Goal: Answer question/provide support: Share knowledge or assist other users

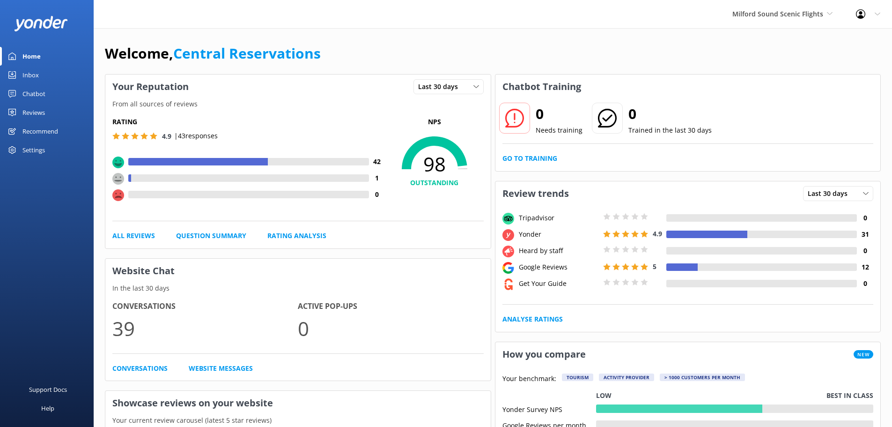
click at [30, 69] on div "Inbox" at bounding box center [30, 75] width 16 height 19
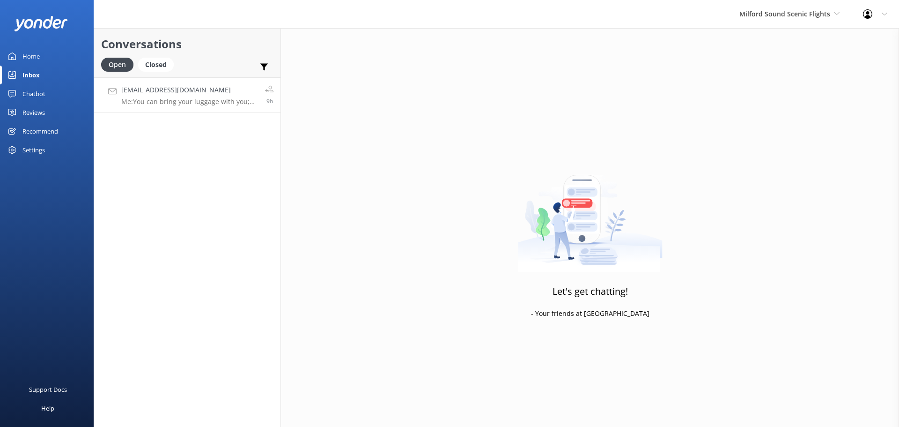
click at [194, 89] on h4 "[EMAIL_ADDRESS][DOMAIN_NAME]" at bounding box center [189, 90] width 137 height 10
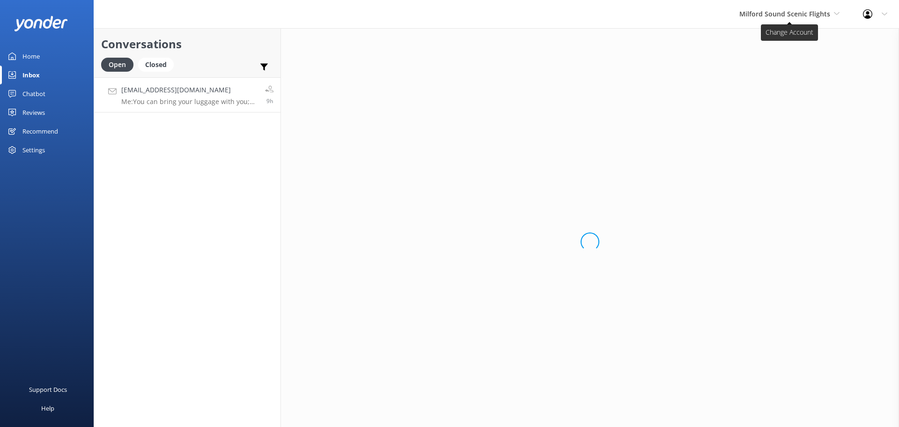
click at [783, 16] on span "Milford Sound Scenic Flights" at bounding box center [784, 13] width 91 height 9
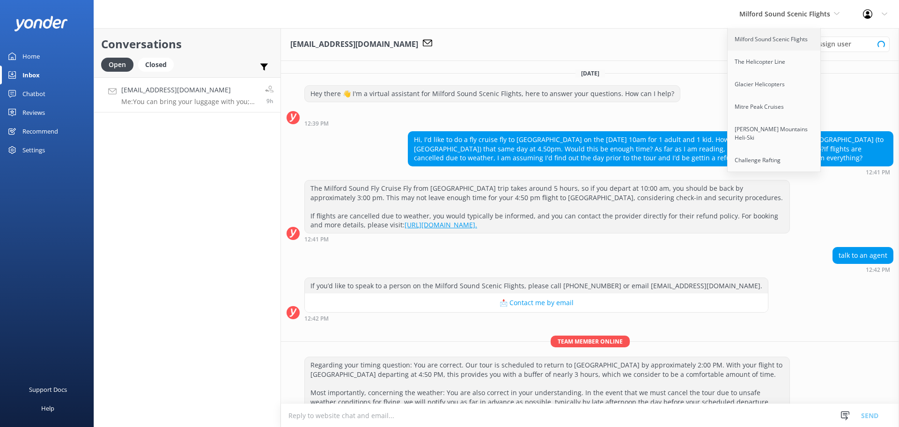
click at [775, 38] on link "Milford Sound Scenic Flights" at bounding box center [775, 39] width 94 height 22
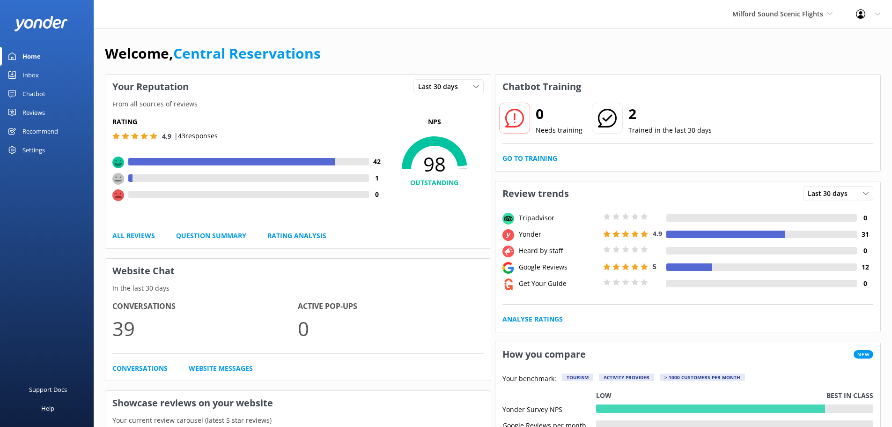
click at [22, 73] on link "Inbox" at bounding box center [47, 75] width 94 height 19
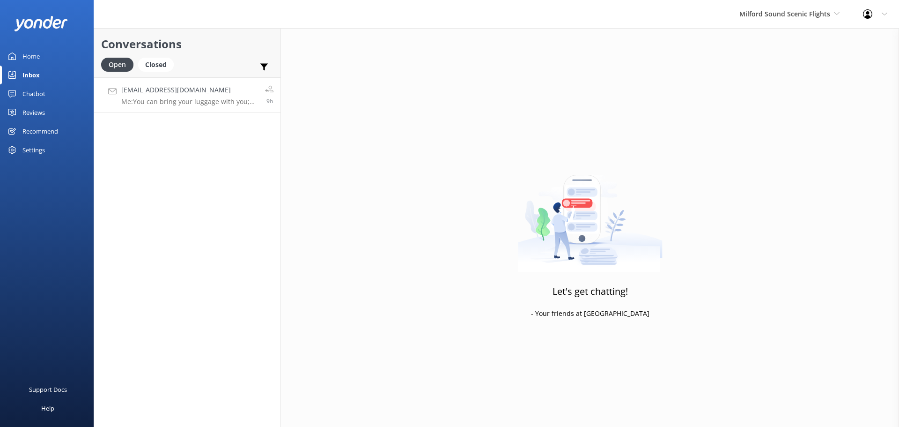
click at [234, 90] on h4 "[EMAIL_ADDRESS][DOMAIN_NAME]" at bounding box center [189, 90] width 137 height 10
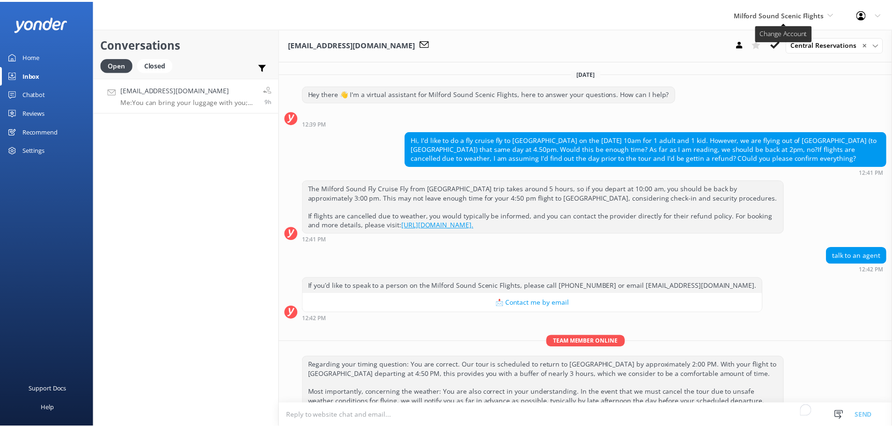
scroll to position [624, 0]
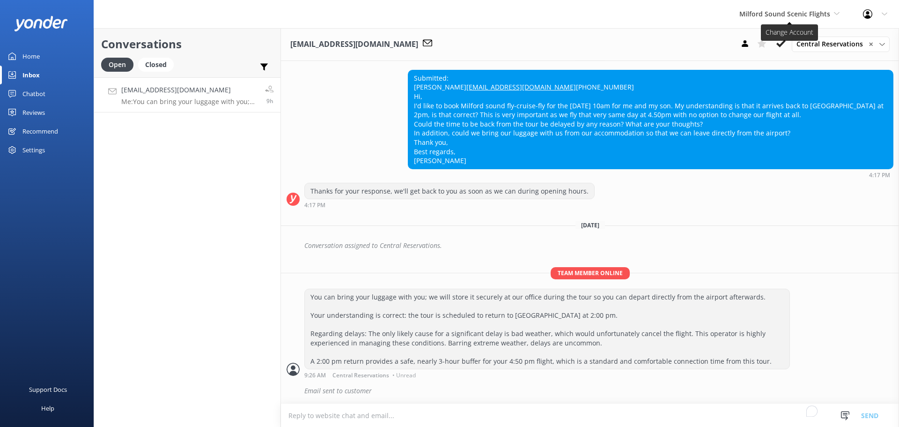
click at [795, 15] on span "Milford Sound Scenic Flights" at bounding box center [784, 13] width 91 height 9
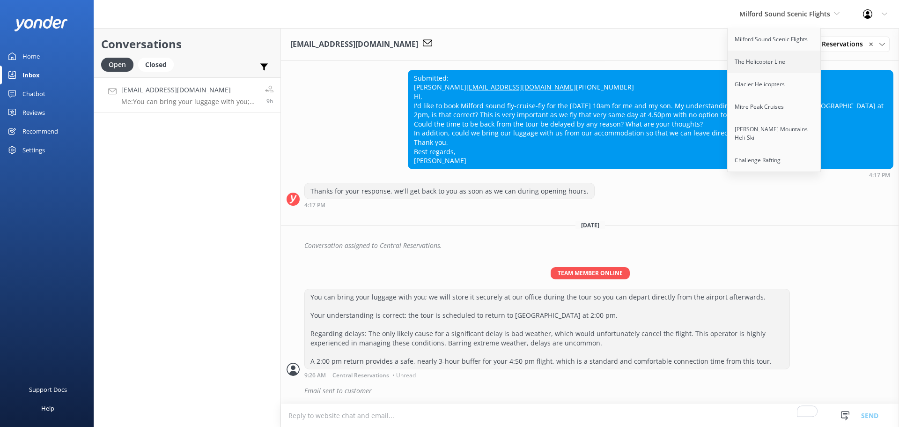
click at [781, 58] on link "The Helicopter Line" at bounding box center [775, 62] width 94 height 22
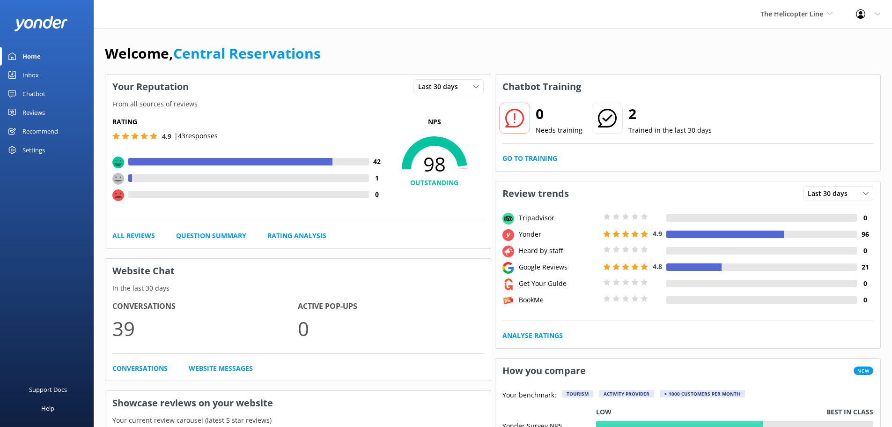
click at [35, 81] on div "Inbox" at bounding box center [30, 75] width 16 height 19
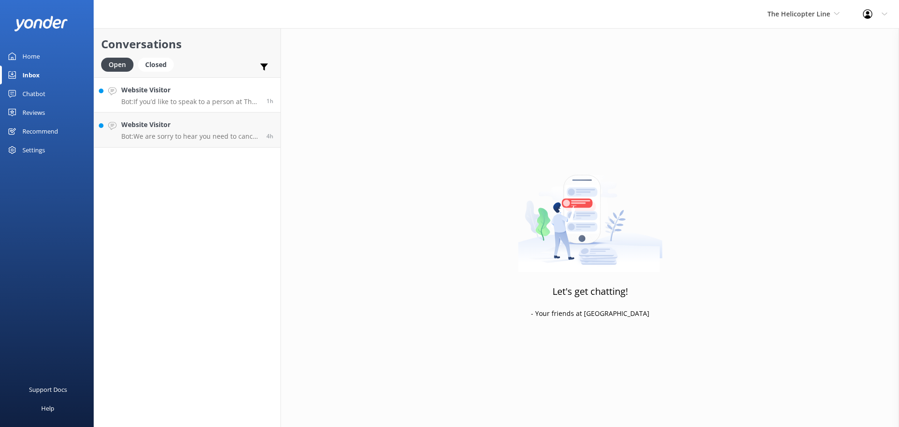
click at [179, 95] on h4 "Website Visitor" at bounding box center [190, 90] width 138 height 10
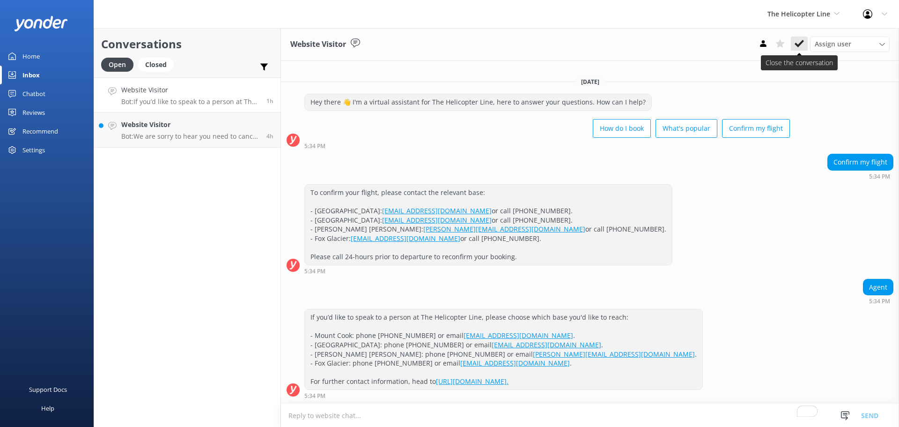
click at [801, 42] on use at bounding box center [799, 43] width 9 height 7
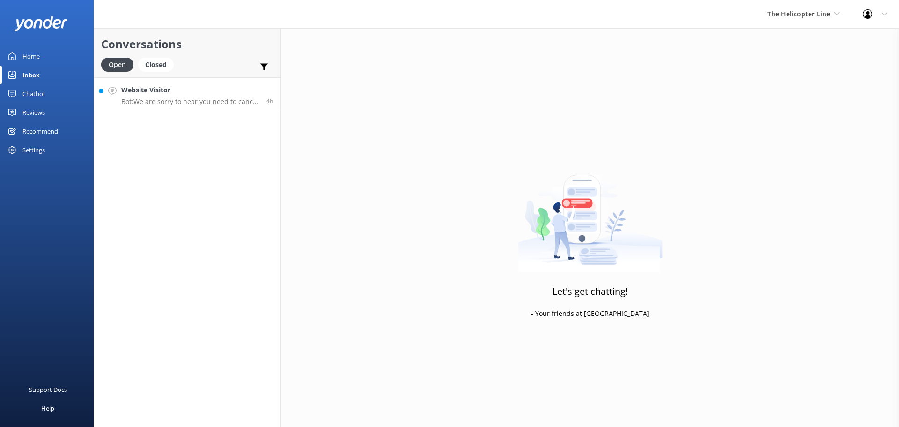
click at [173, 91] on h4 "Website Visitor" at bounding box center [190, 90] width 138 height 10
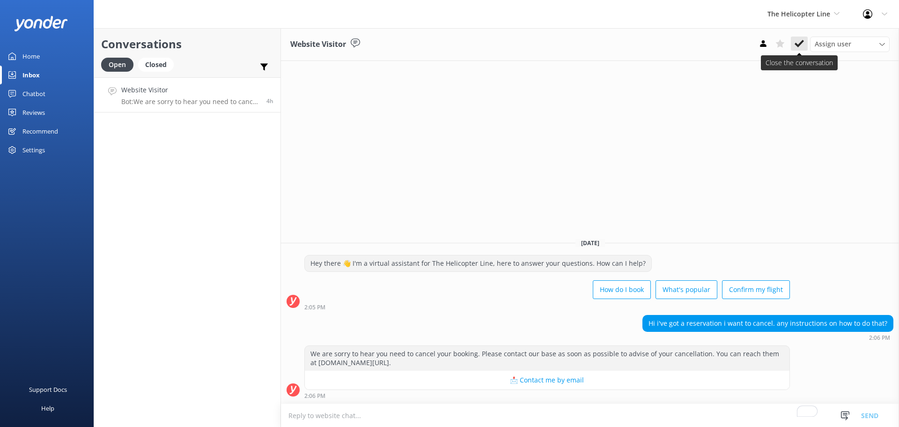
click at [798, 45] on use at bounding box center [799, 43] width 9 height 7
click at [813, 16] on span "The Helicopter Line" at bounding box center [799, 13] width 63 height 9
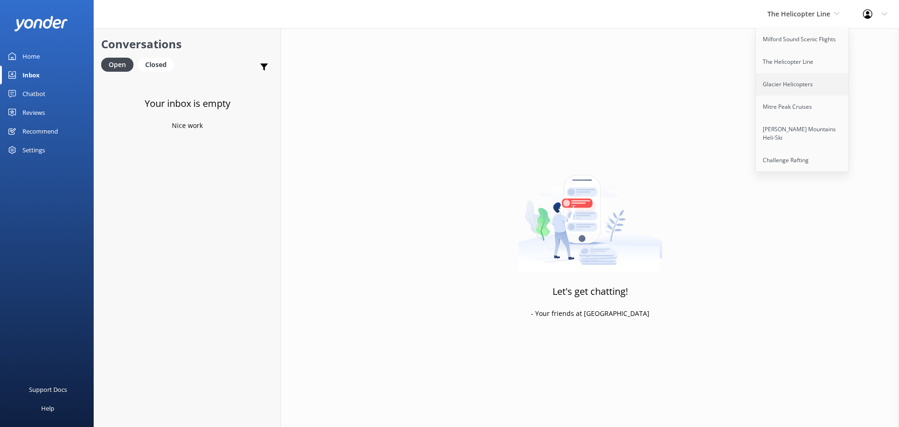
click at [815, 81] on link "Glacier Helicopters" at bounding box center [803, 84] width 94 height 22
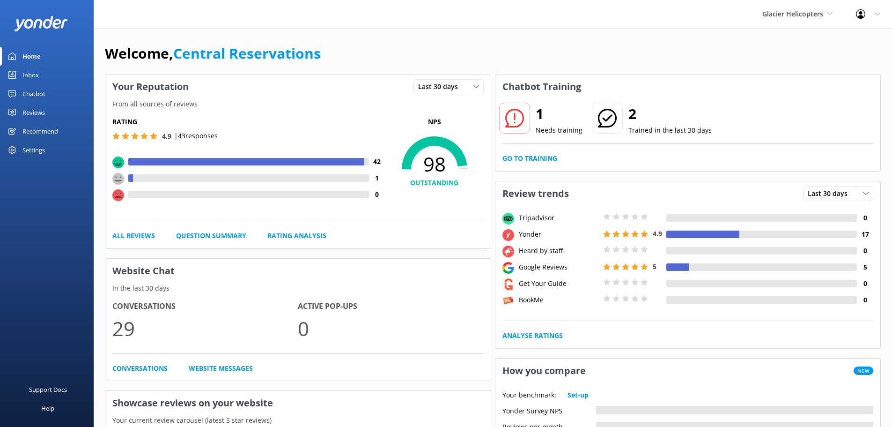
click at [40, 81] on link "Inbox" at bounding box center [47, 75] width 94 height 19
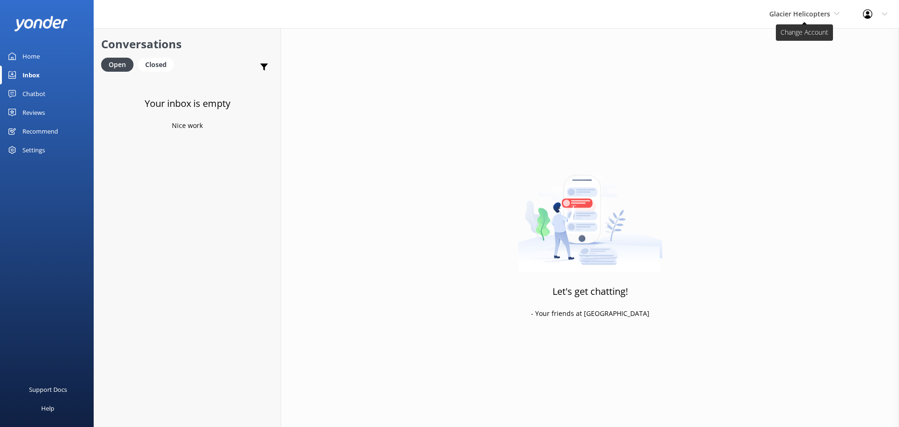
click at [816, 9] on span "Glacier Helicopters" at bounding box center [799, 13] width 61 height 9
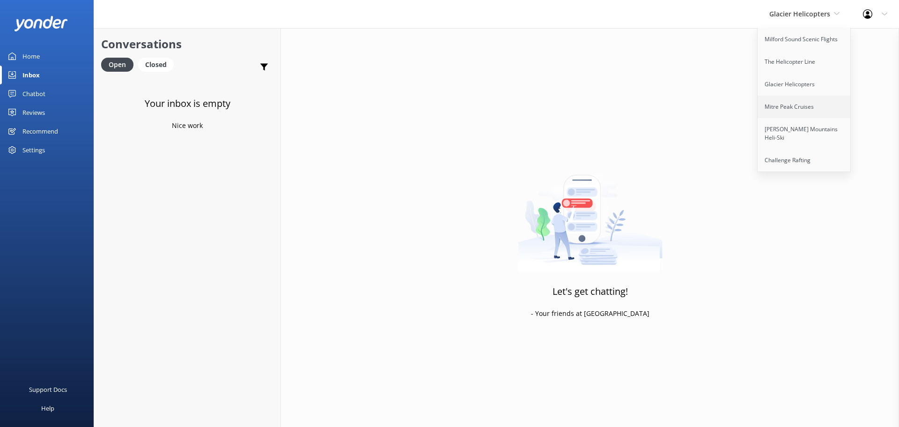
click at [809, 104] on link "Mitre Peak Cruises" at bounding box center [805, 107] width 94 height 22
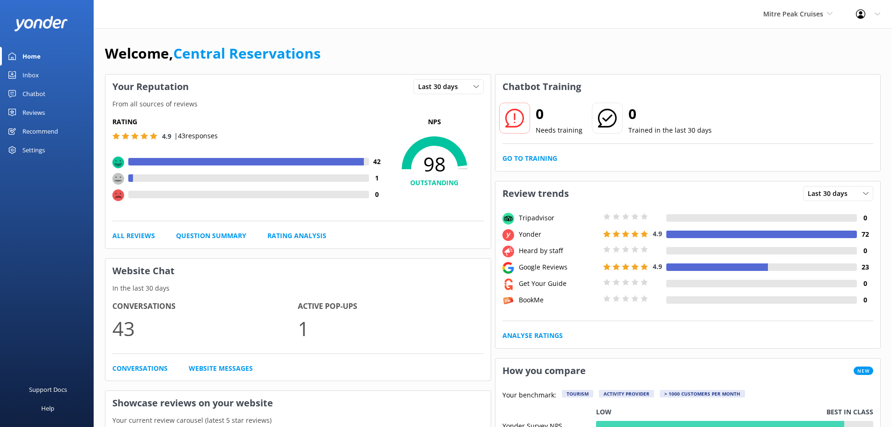
click at [43, 75] on link "Inbox" at bounding box center [47, 75] width 94 height 19
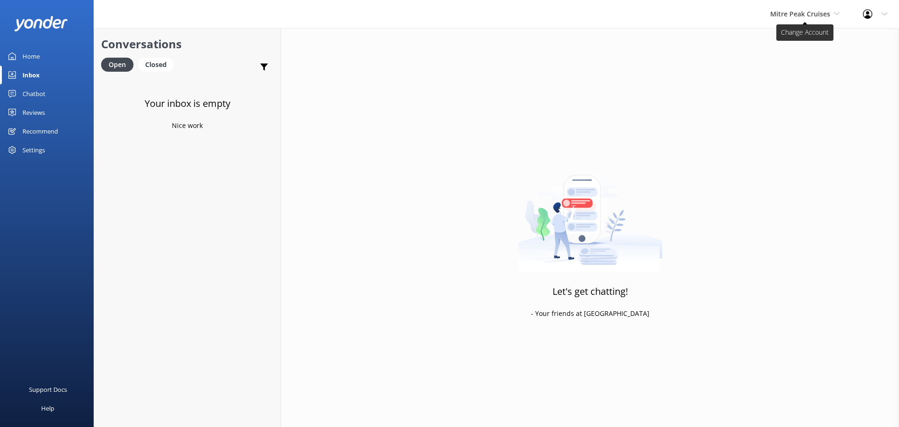
click at [805, 14] on span "Mitre Peak Cruises" at bounding box center [800, 13] width 60 height 9
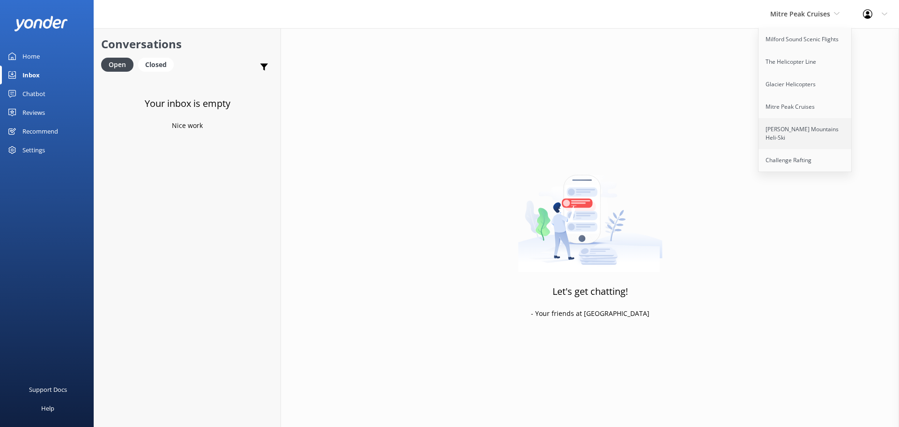
click at [815, 126] on link "[PERSON_NAME] Mountains Heli-Ski" at bounding box center [806, 133] width 94 height 31
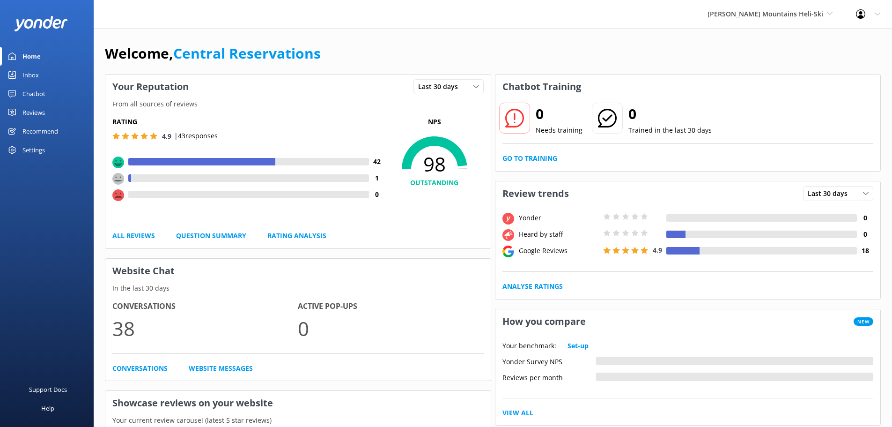
click at [46, 74] on link "Inbox" at bounding box center [47, 75] width 94 height 19
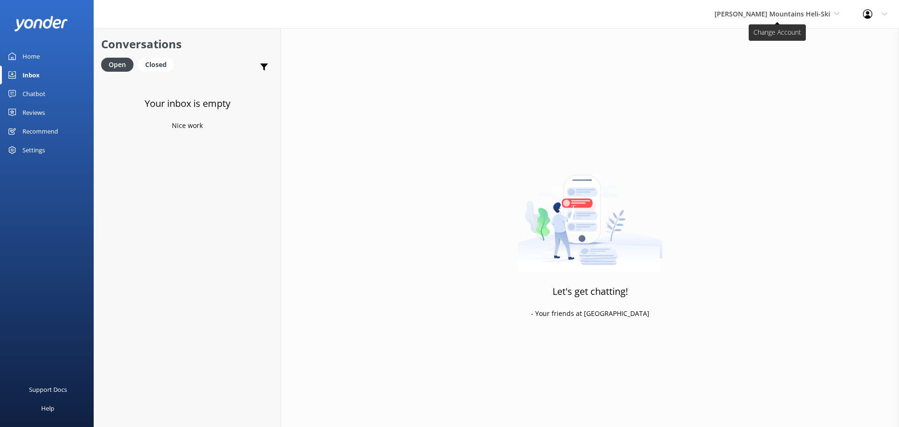
click at [814, 9] on span "[PERSON_NAME] Mountains Heli-Ski" at bounding box center [773, 13] width 116 height 9
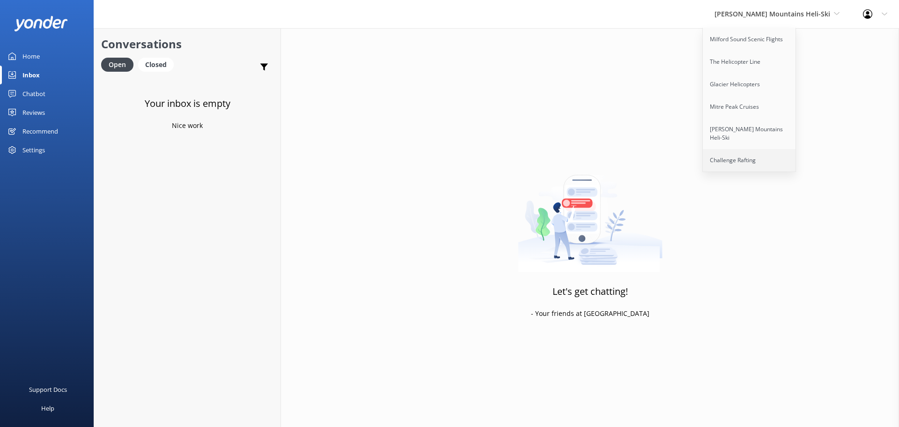
click at [775, 155] on link "Challenge Rafting" at bounding box center [750, 160] width 94 height 22
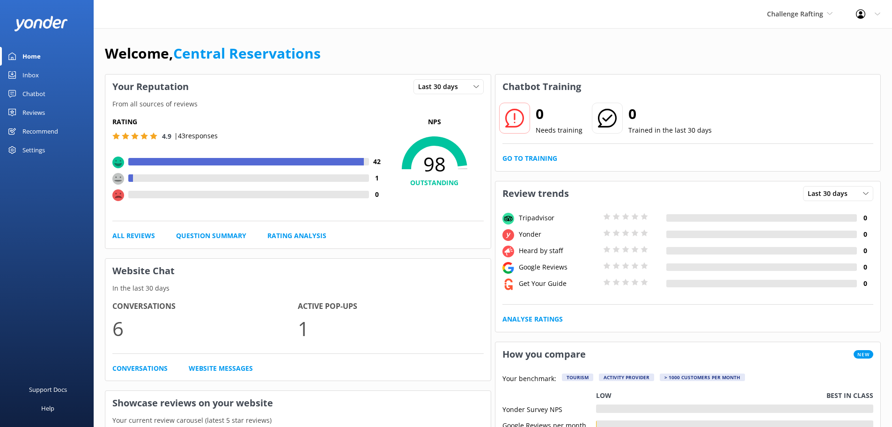
click at [33, 70] on div "Inbox" at bounding box center [30, 75] width 16 height 19
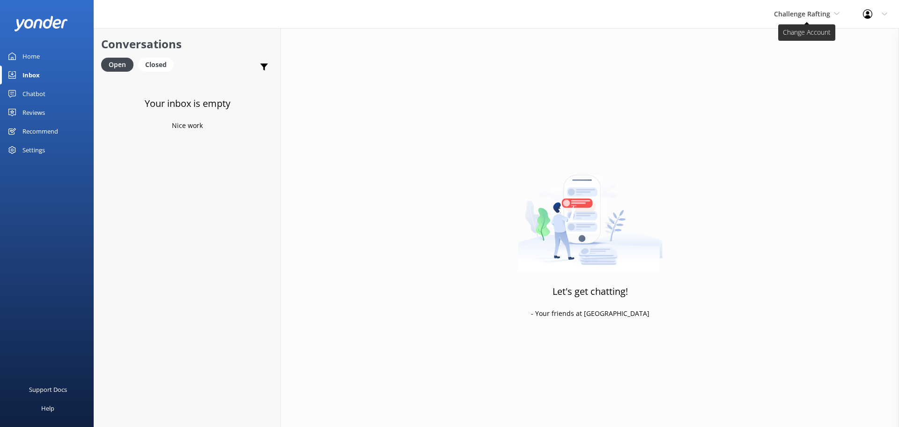
click at [781, 12] on span "Challenge Rafting" at bounding box center [802, 13] width 56 height 9
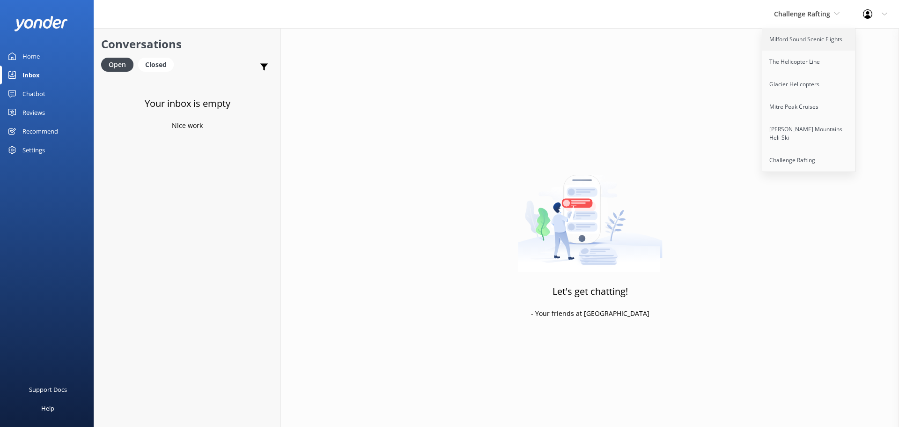
click at [781, 36] on link "Milford Sound Scenic Flights" at bounding box center [809, 39] width 94 height 22
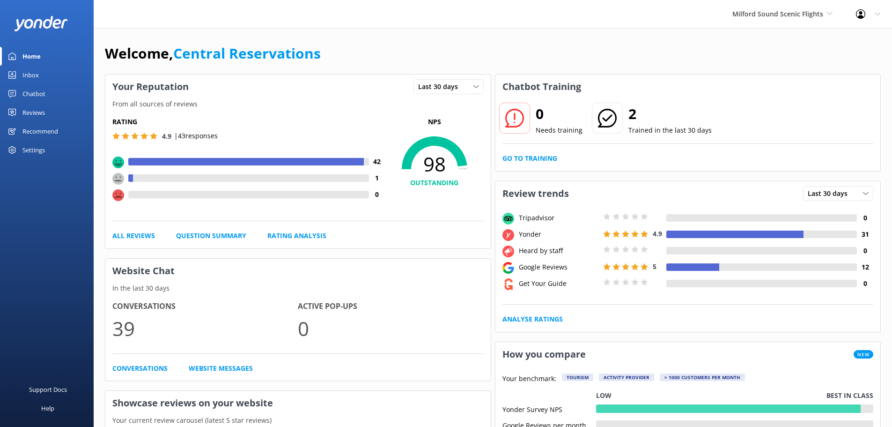
drag, startPoint x: 336, startPoint y: 35, endPoint x: 331, endPoint y: 33, distance: 5.0
click at [298, 15] on div "Milford Sound Scenic Flights [GEOGRAPHIC_DATA] Scenic Flights The Helicopter Li…" at bounding box center [446, 14] width 892 height 28
